Goal: Find specific page/section: Find specific page/section

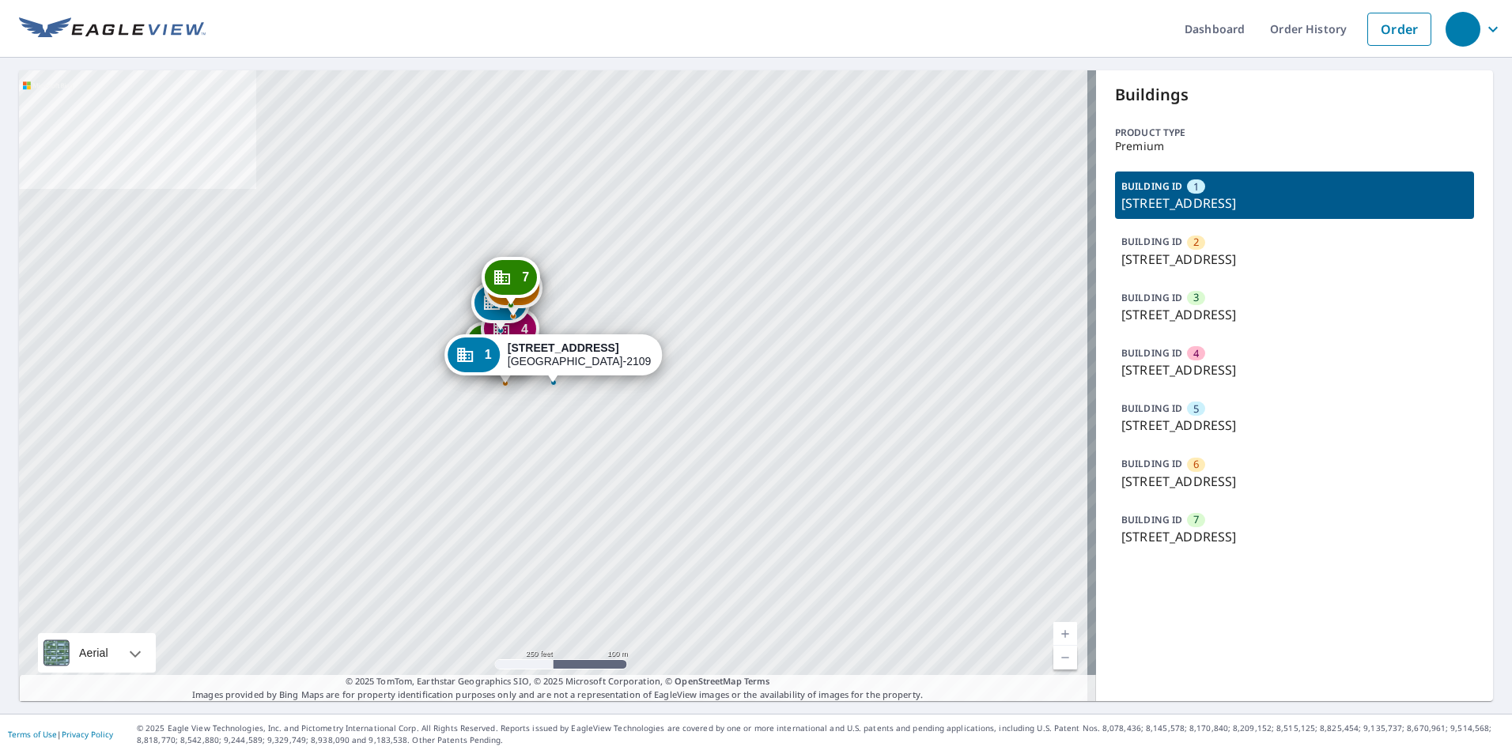
click at [1214, 428] on div "BUILDING ID 5 16130 N Cleveland Ave, North Fort Myers, FL, 33903" at bounding box center [1294, 417] width 359 height 47
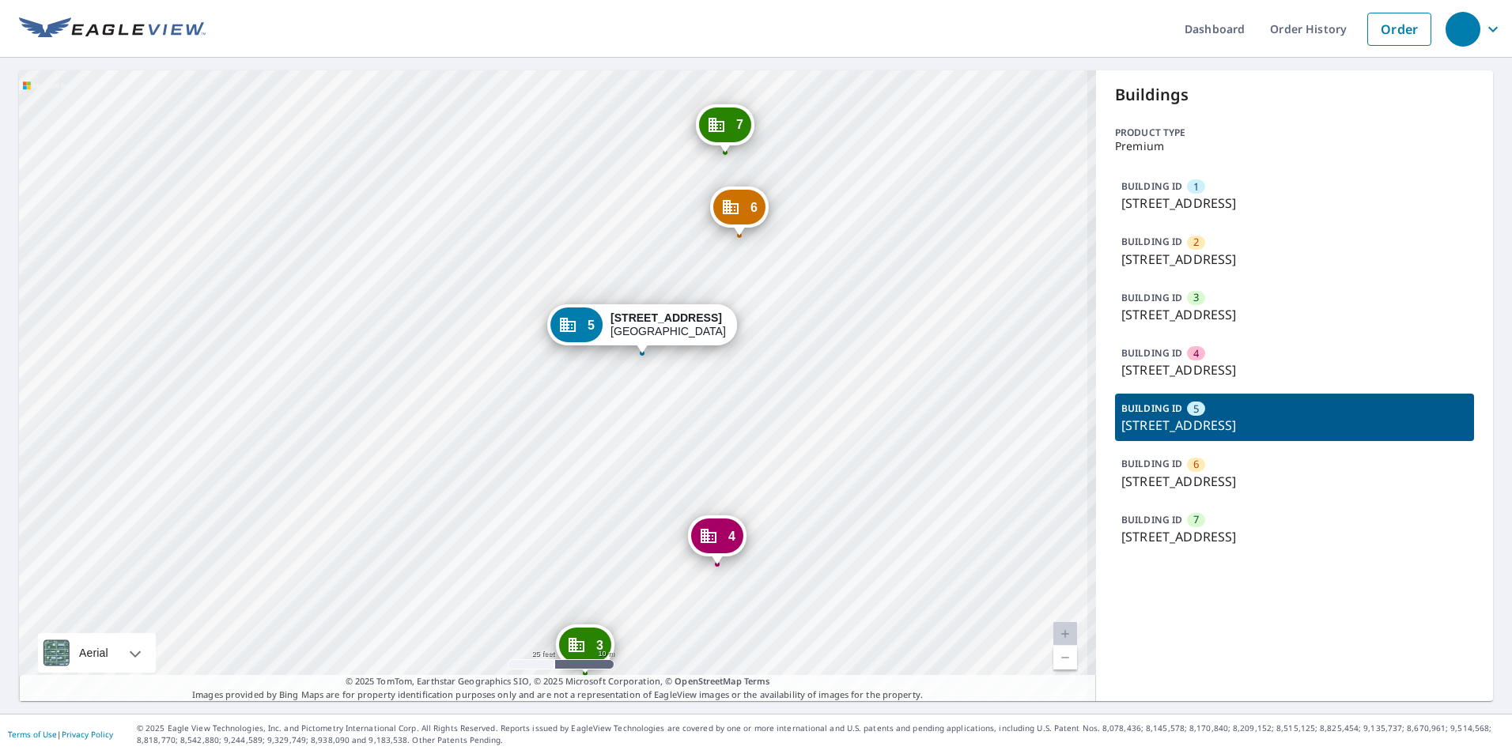
click at [775, 425] on div "1 17130 N Cleveland Ave North Fort Myers, FL 33903-2109 2 16130 N Cleveland Ave…" at bounding box center [557, 385] width 1077 height 631
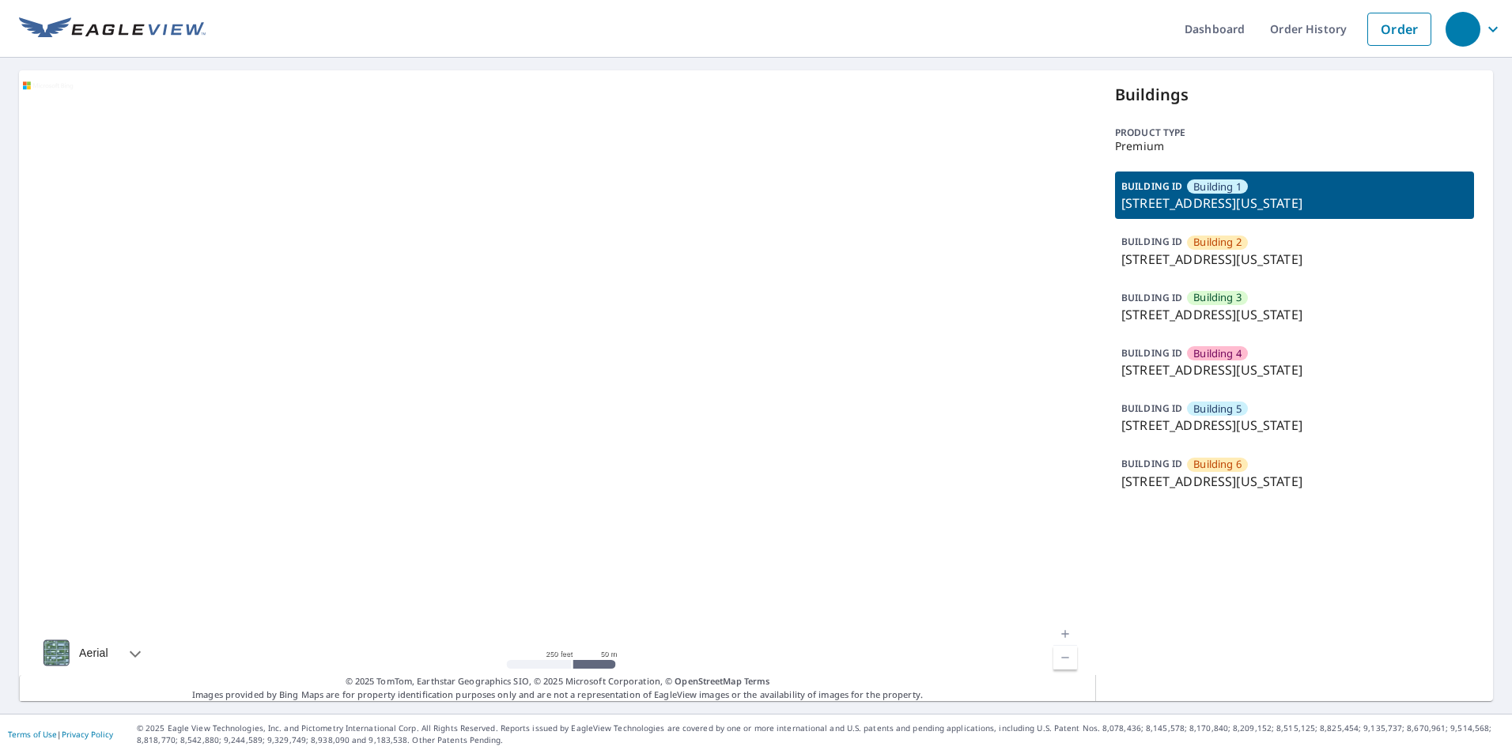
click at [837, 483] on div at bounding box center [557, 385] width 1077 height 631
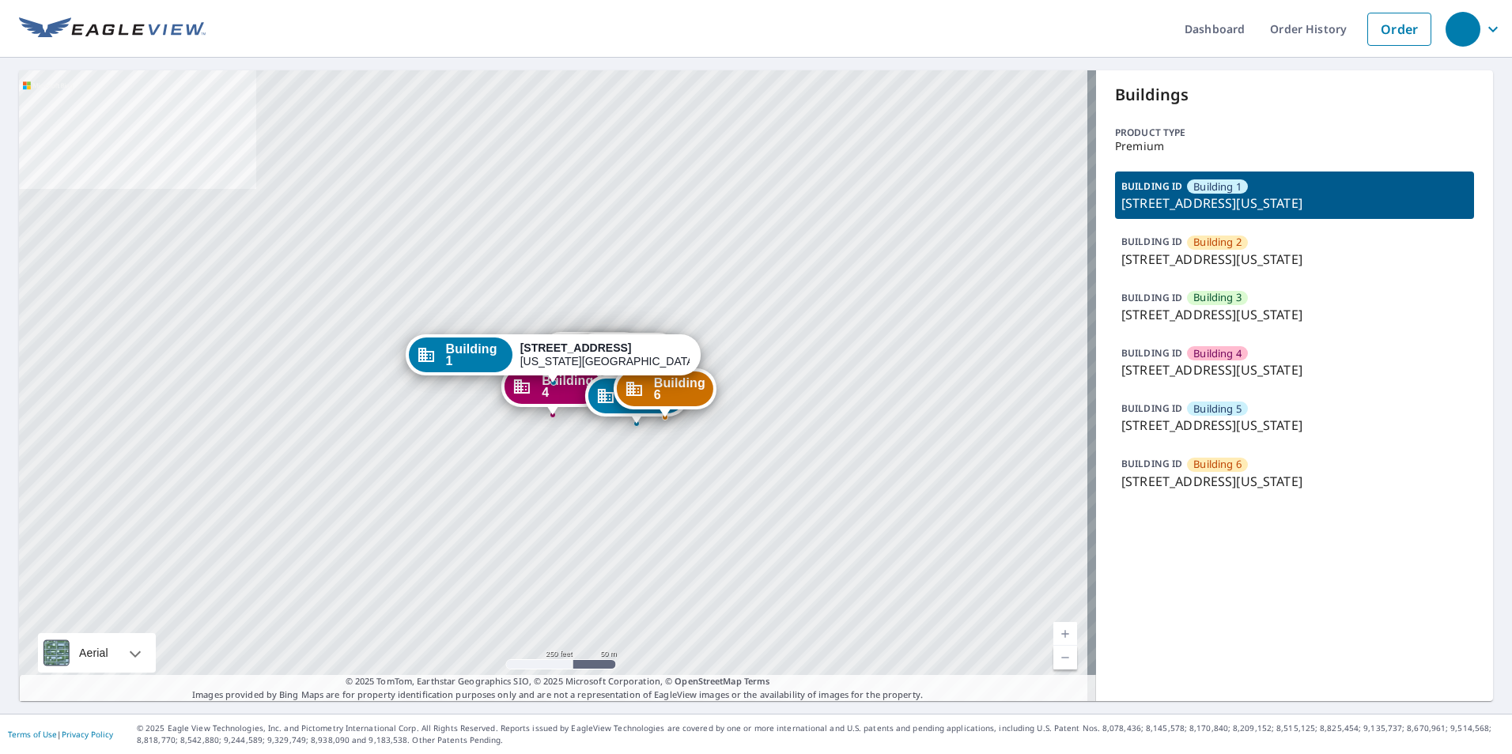
click at [1257, 356] on div "BUILDING [GEOGRAPHIC_DATA] 4 [STREET_ADDRESS][US_STATE]" at bounding box center [1294, 361] width 359 height 47
click at [1259, 371] on p "[STREET_ADDRESS][US_STATE]" at bounding box center [1294, 370] width 346 height 19
click at [1226, 361] on p "[STREET_ADDRESS][US_STATE]" at bounding box center [1294, 370] width 346 height 19
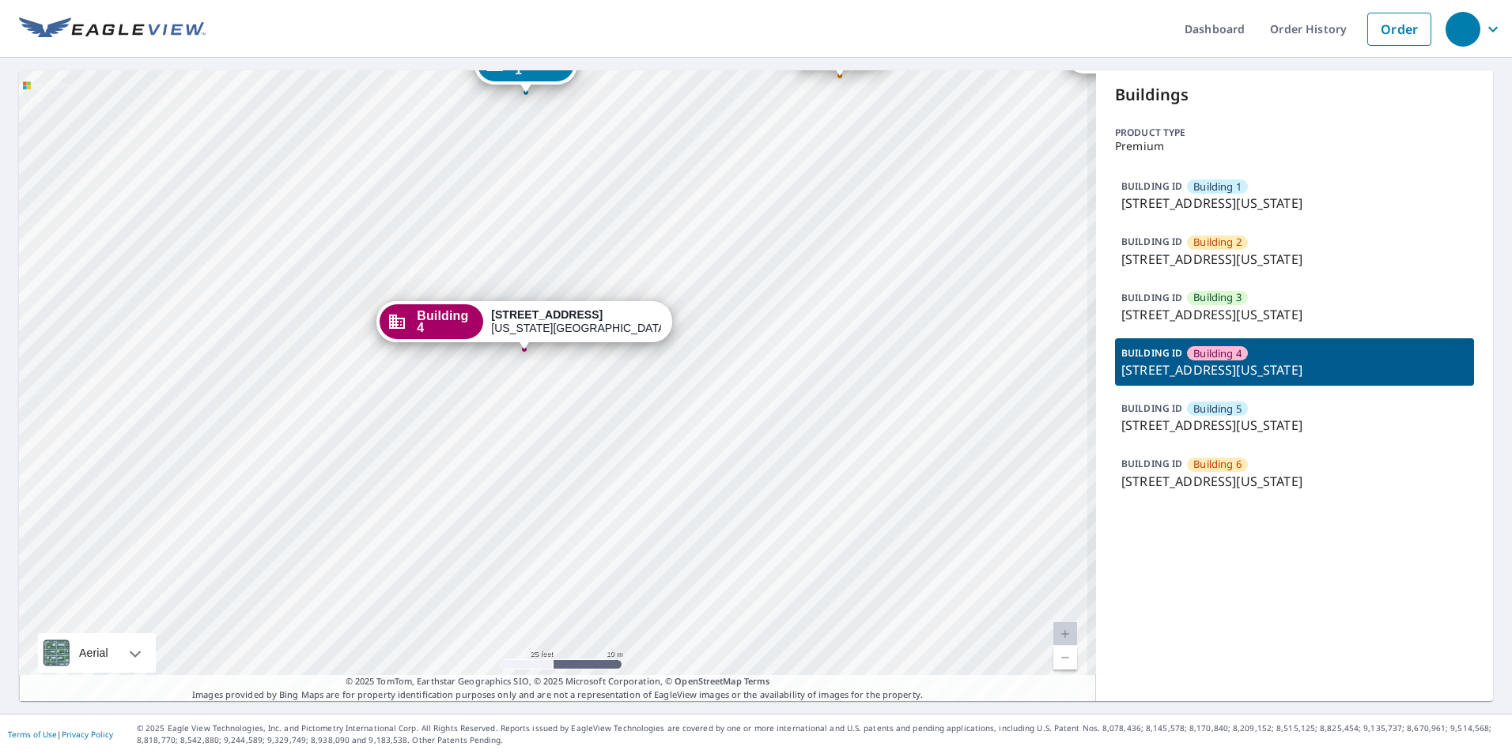
drag, startPoint x: 459, startPoint y: 430, endPoint x: 497, endPoint y: 448, distance: 41.4
click at [497, 448] on div "Building 1 3100 NE 63rd Ter Kansas City, MO 64119 Building 2 3100 Northeast 63r…" at bounding box center [557, 385] width 1077 height 631
click at [1257, 474] on p "[STREET_ADDRESS][US_STATE]" at bounding box center [1294, 481] width 346 height 19
